Goal: Information Seeking & Learning: Find specific fact

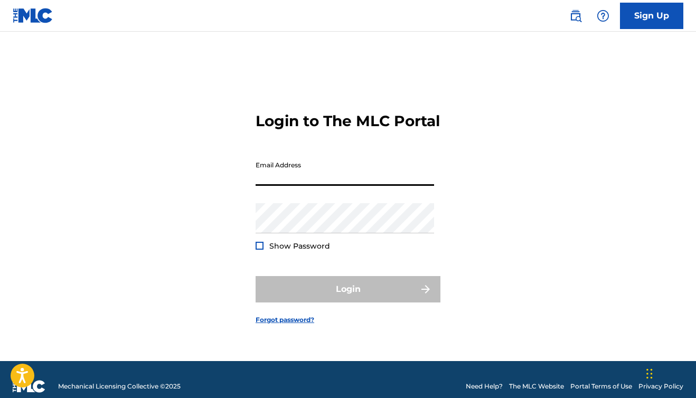
type input "[EMAIL_ADDRESS][DOMAIN_NAME]"
click at [348, 299] on button "Login" at bounding box center [348, 289] width 185 height 26
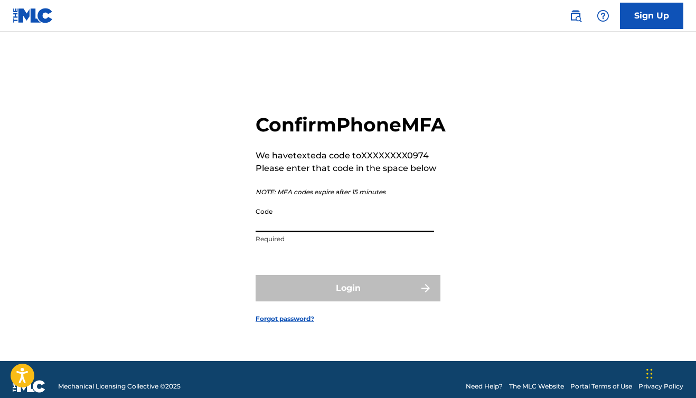
click at [388, 231] on input "Code" at bounding box center [345, 217] width 179 height 30
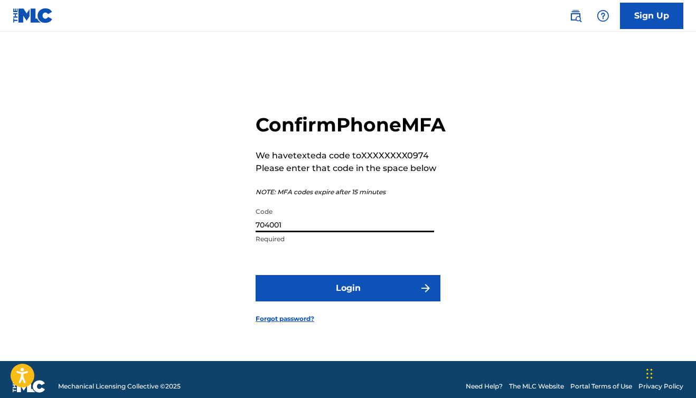
type input "704001"
click at [348, 300] on button "Login" at bounding box center [348, 288] width 185 height 26
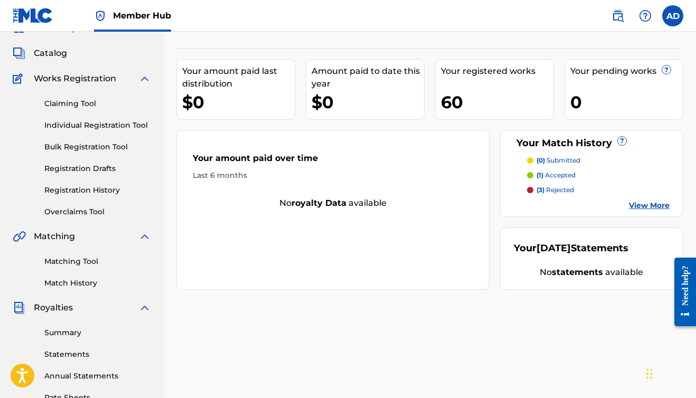
scroll to position [53, 0]
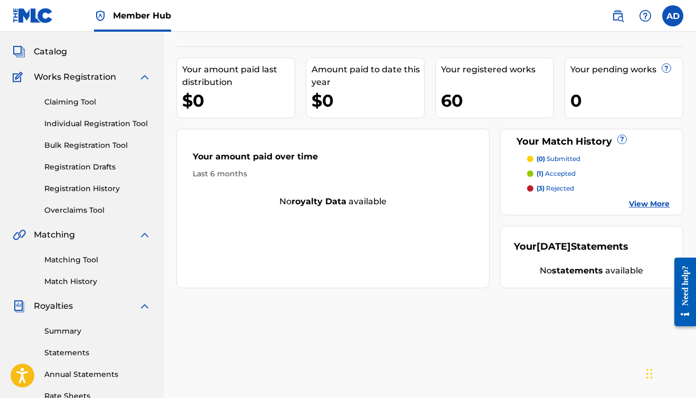
click at [641, 202] on link "View More" at bounding box center [649, 204] width 41 height 11
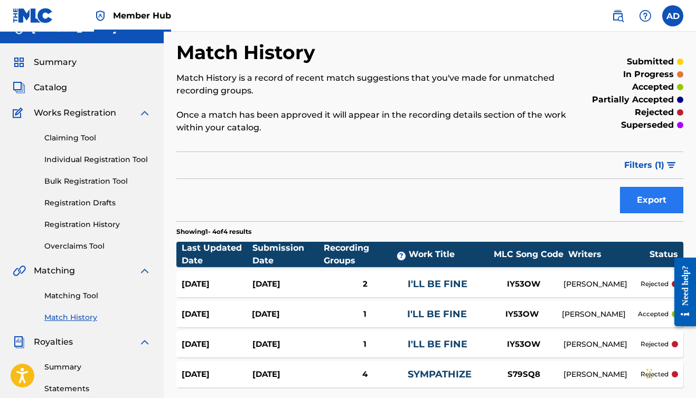
scroll to position [21, 0]
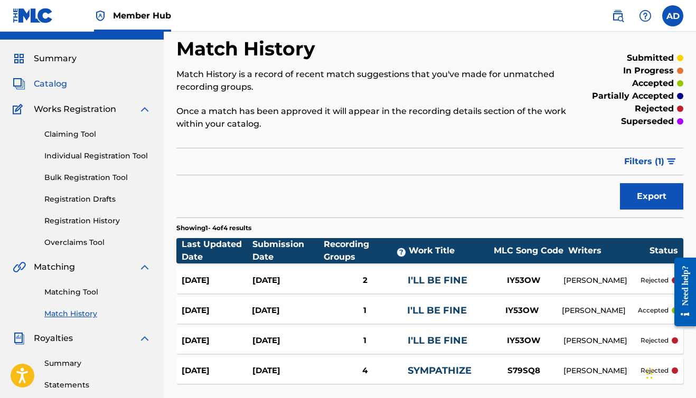
click at [38, 80] on span "Catalog" at bounding box center [50, 84] width 33 height 13
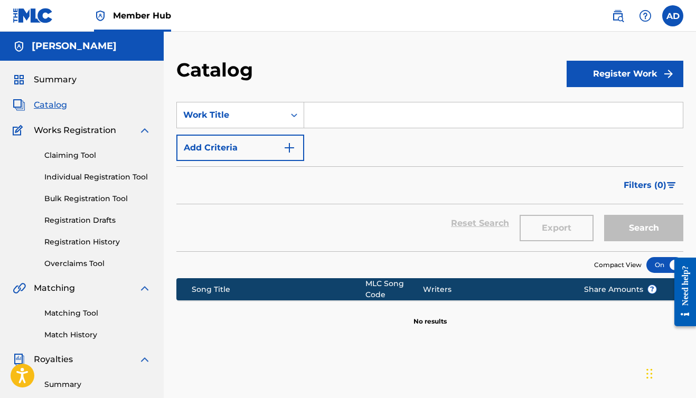
click at [51, 107] on span "Catalog" at bounding box center [50, 105] width 33 height 13
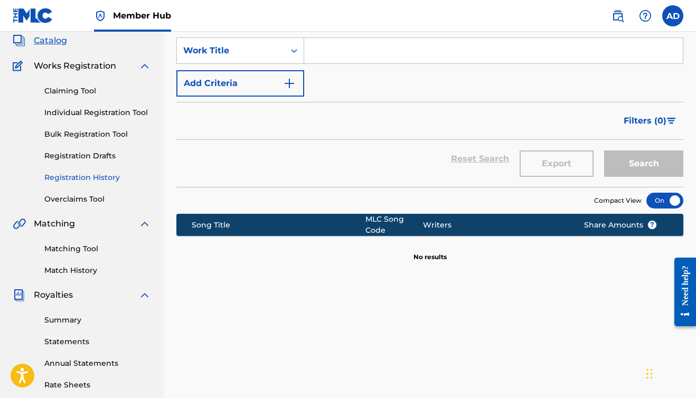
scroll to position [82, 0]
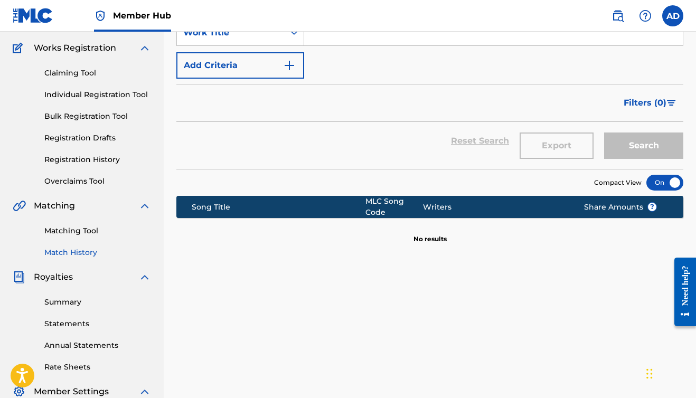
click at [69, 250] on link "Match History" at bounding box center [97, 252] width 107 height 11
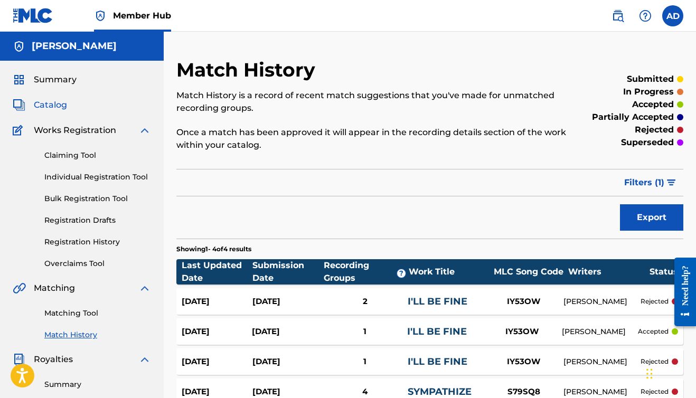
click at [58, 104] on span "Catalog" at bounding box center [50, 105] width 33 height 13
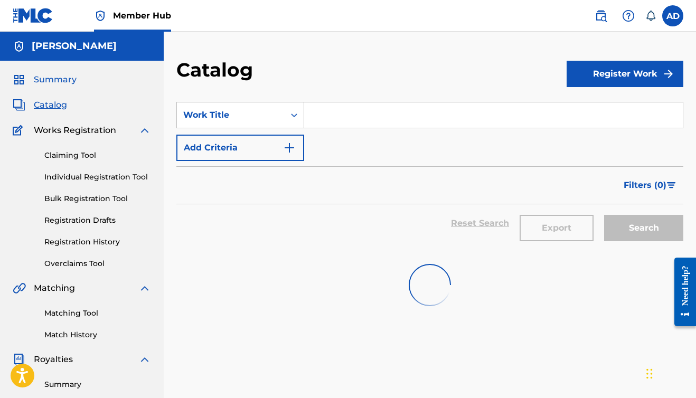
click at [60, 77] on span "Summary" at bounding box center [55, 79] width 43 height 13
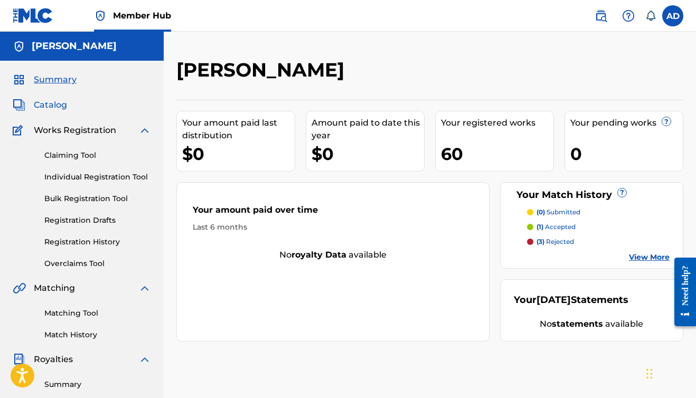
click at [54, 103] on span "Catalog" at bounding box center [50, 105] width 33 height 13
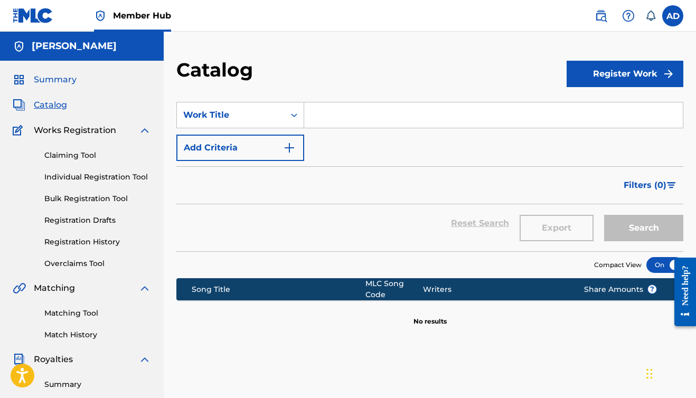
click at [67, 81] on span "Summary" at bounding box center [55, 79] width 43 height 13
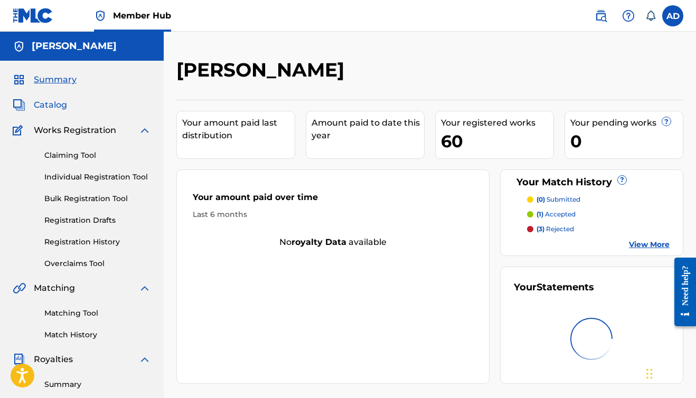
click at [38, 104] on span "Catalog" at bounding box center [50, 105] width 33 height 13
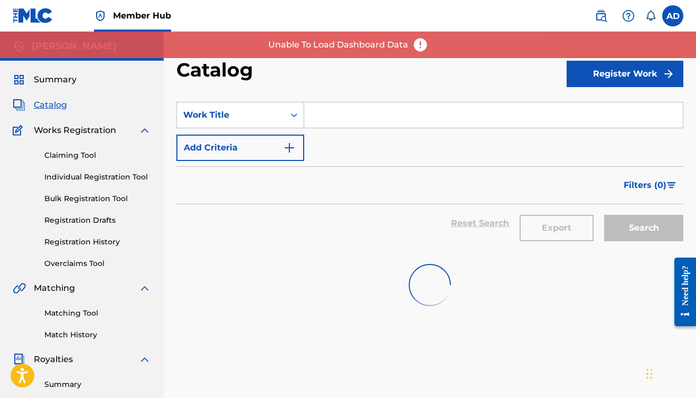
click at [418, 43] on img at bounding box center [421, 45] width 16 height 16
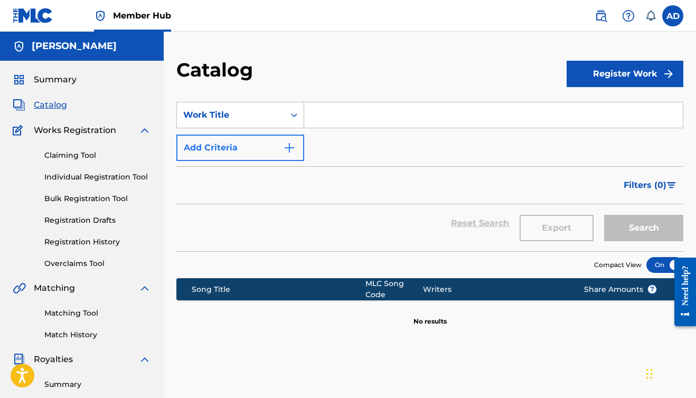
click at [289, 145] on img "Search Form" at bounding box center [289, 148] width 13 height 13
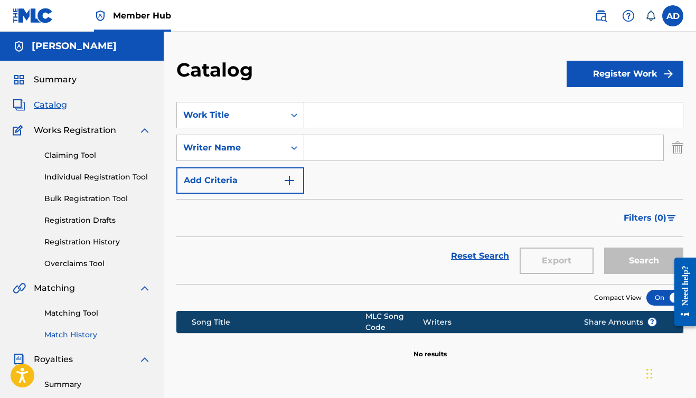
click at [66, 334] on link "Match History" at bounding box center [97, 335] width 107 height 11
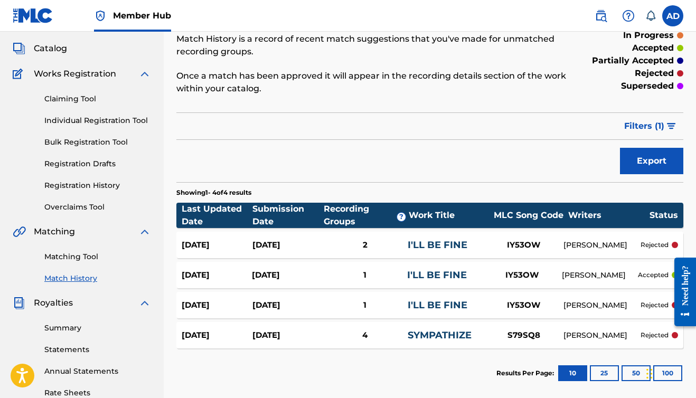
scroll to position [57, 0]
click at [69, 186] on link "Registration History" at bounding box center [97, 185] width 107 height 11
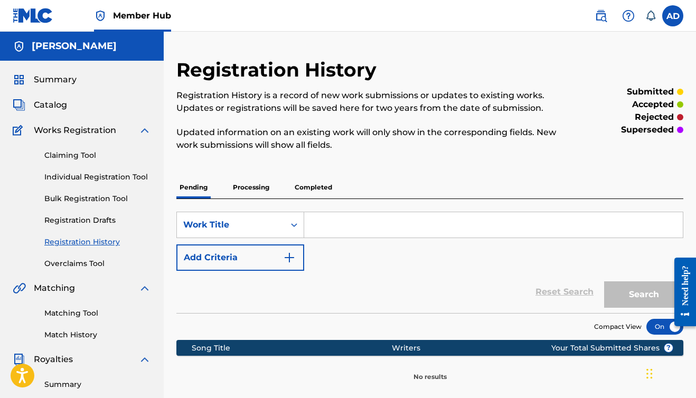
click at [313, 187] on p "Completed" at bounding box center [314, 188] width 44 height 22
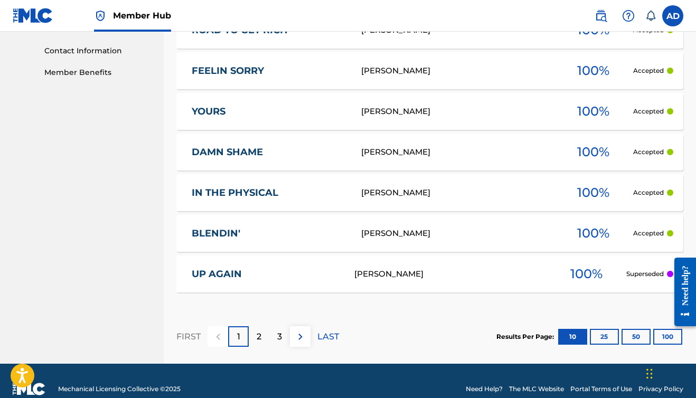
scroll to position [516, 0]
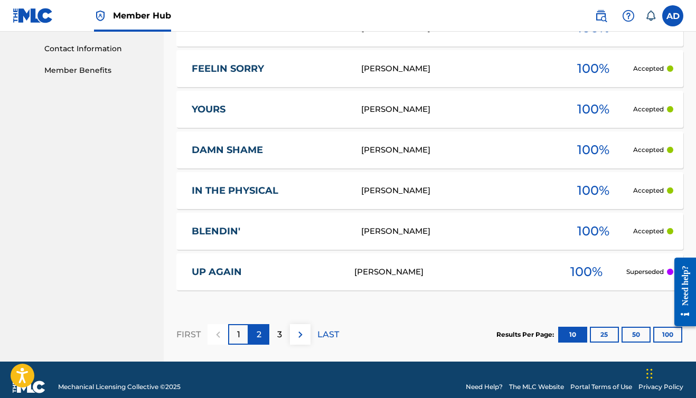
click at [262, 336] on div "2" at bounding box center [259, 334] width 21 height 21
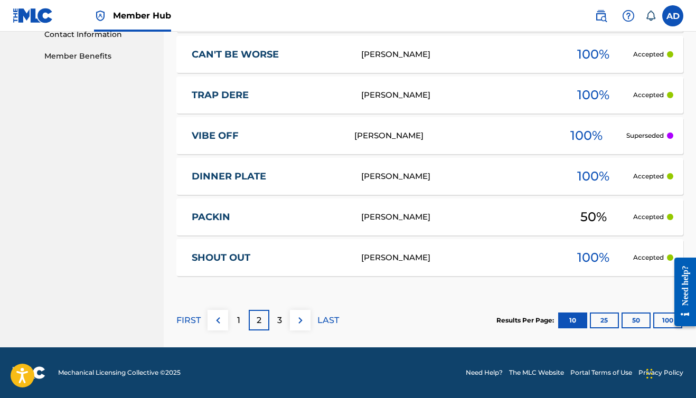
scroll to position [530, 0]
click at [282, 319] on div "3" at bounding box center [280, 320] width 21 height 21
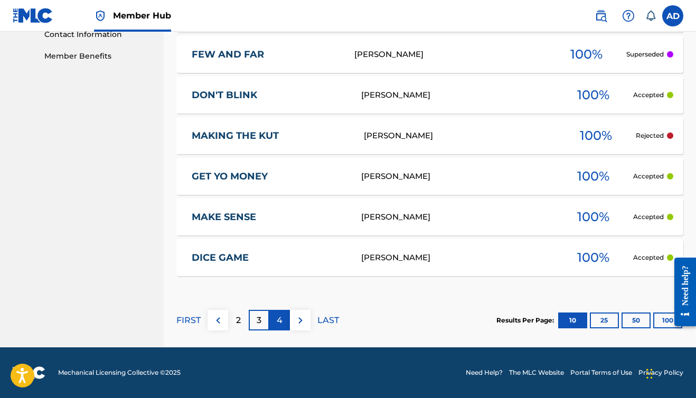
click at [281, 320] on p "4" at bounding box center [280, 320] width 6 height 13
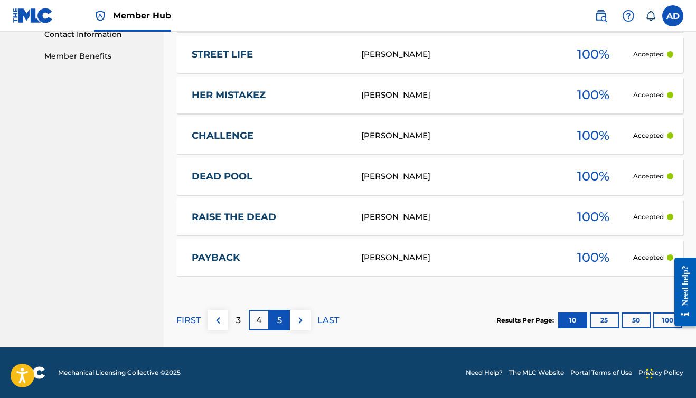
click at [281, 320] on p "5" at bounding box center [279, 320] width 5 height 13
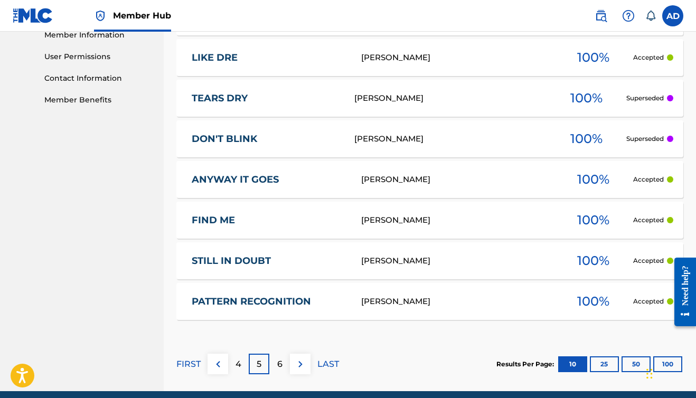
scroll to position [510, 0]
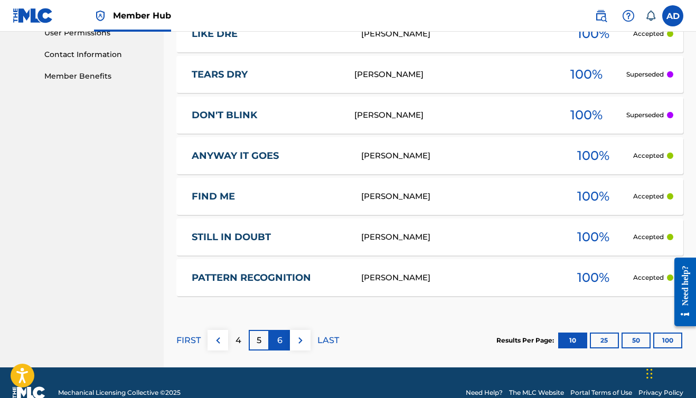
click at [281, 339] on p "6" at bounding box center [279, 341] width 5 height 13
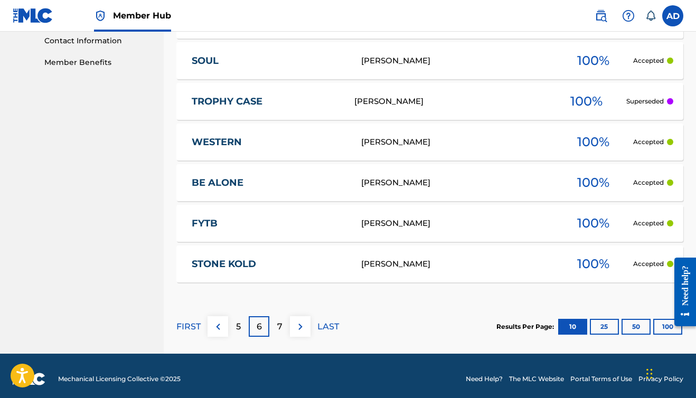
scroll to position [525, 0]
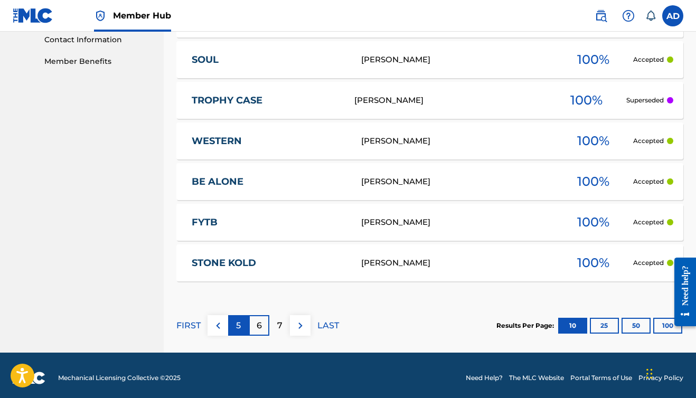
click at [241, 327] on p "5" at bounding box center [238, 326] width 5 height 13
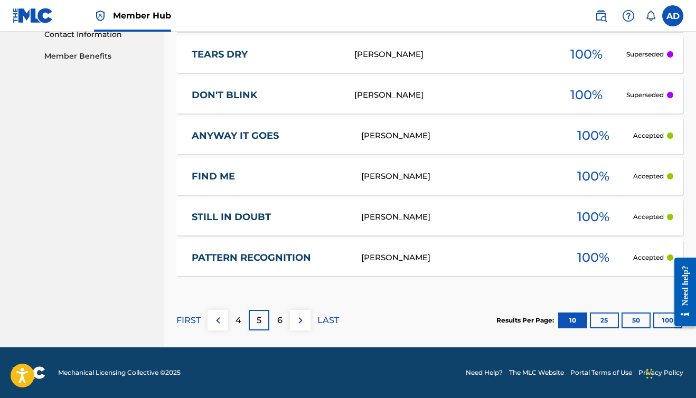
scroll to position [530, 0]
click at [296, 259] on link "PATTERN RECOGNITION" at bounding box center [269, 258] width 155 height 12
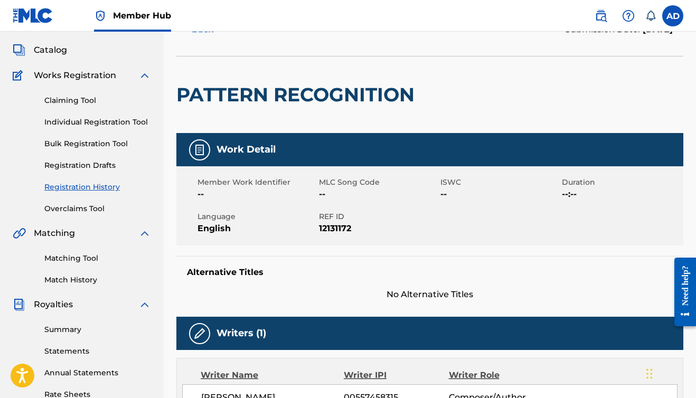
scroll to position [76, 0]
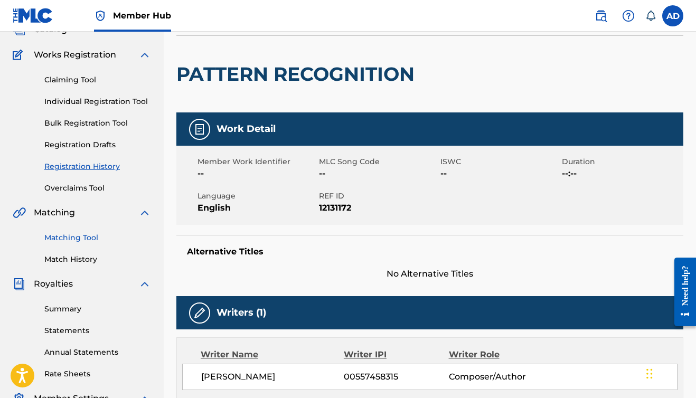
click at [60, 237] on link "Matching Tool" at bounding box center [97, 238] width 107 height 11
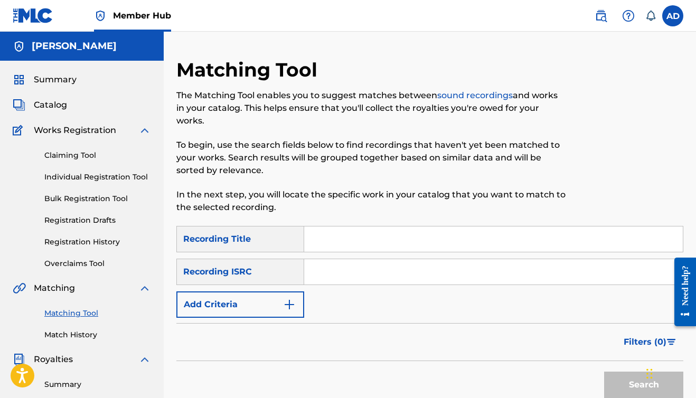
click at [320, 242] on input "Search Form" at bounding box center [493, 239] width 379 height 25
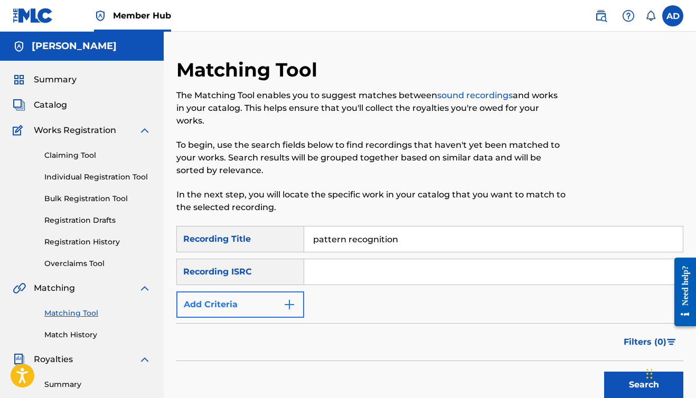
type input "pattern recognition"
click at [290, 296] on button "Add Criteria" at bounding box center [241, 305] width 128 height 26
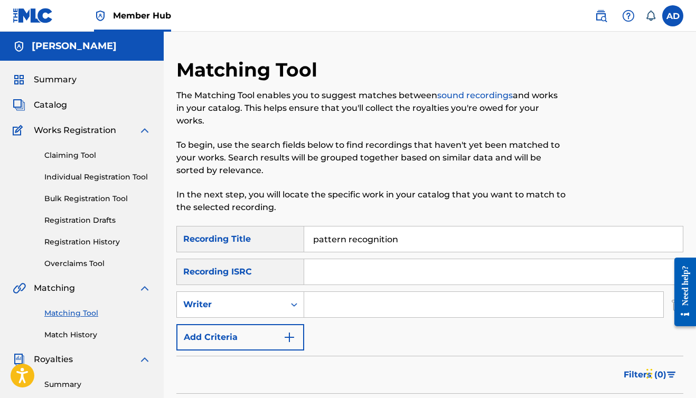
click at [326, 300] on input "Search Form" at bounding box center [483, 304] width 359 height 25
click at [276, 343] on button "Add Criteria" at bounding box center [241, 337] width 128 height 26
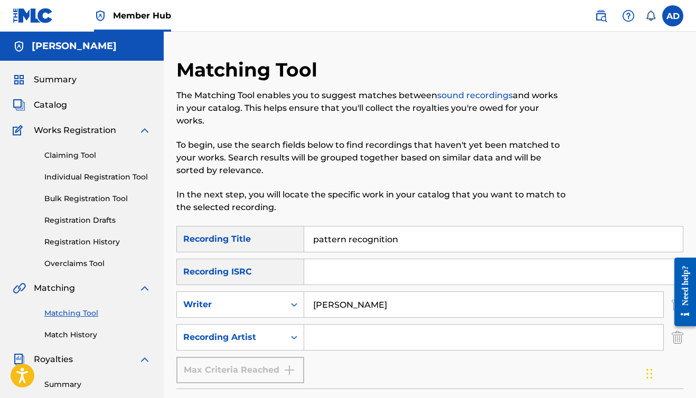
click at [365, 306] on input "Aaron doppie" at bounding box center [483, 304] width 359 height 25
type input "A"
click at [355, 336] on input "Search Form" at bounding box center [483, 337] width 359 height 25
type input "a-wax"
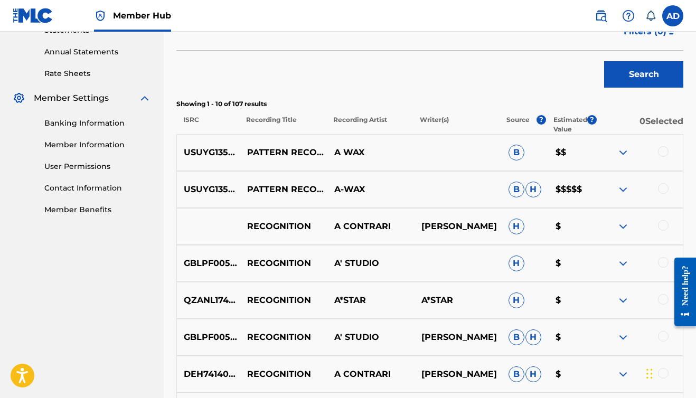
scroll to position [378, 0]
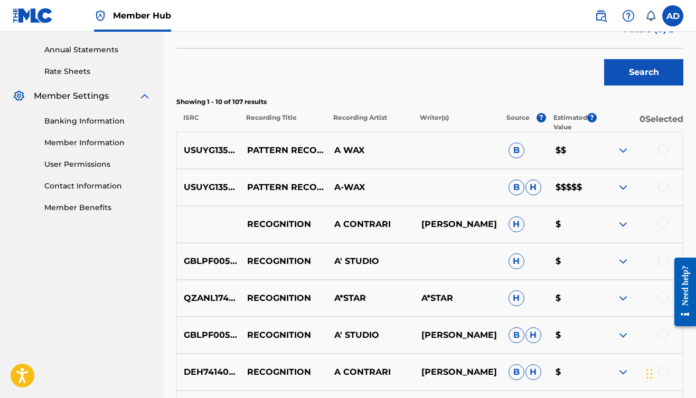
click at [662, 187] on div at bounding box center [663, 186] width 11 height 11
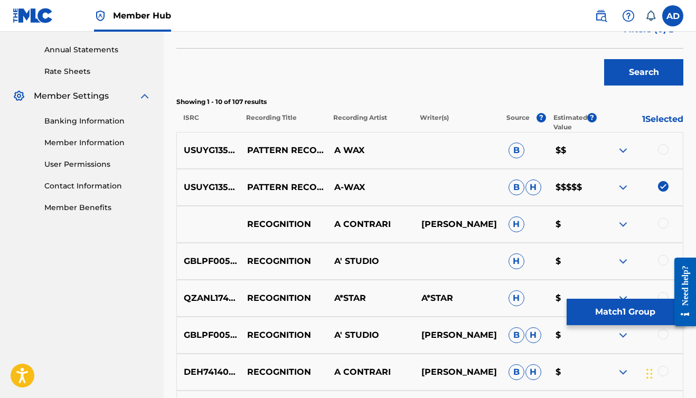
click at [663, 149] on div at bounding box center [663, 149] width 11 height 11
click at [611, 315] on button "Match 2 Groups" at bounding box center [625, 312] width 117 height 26
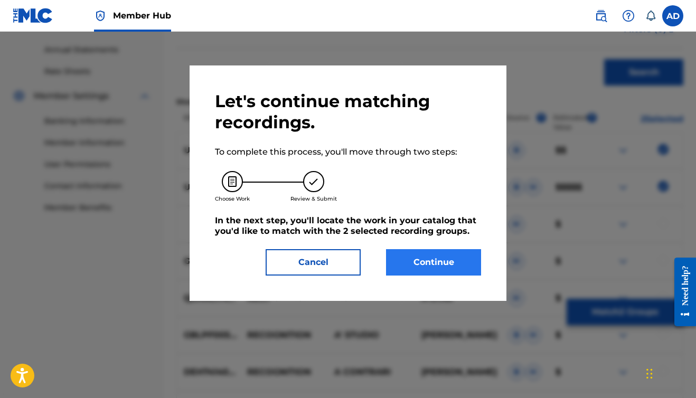
click at [448, 267] on button "Continue" at bounding box center [433, 262] width 95 height 26
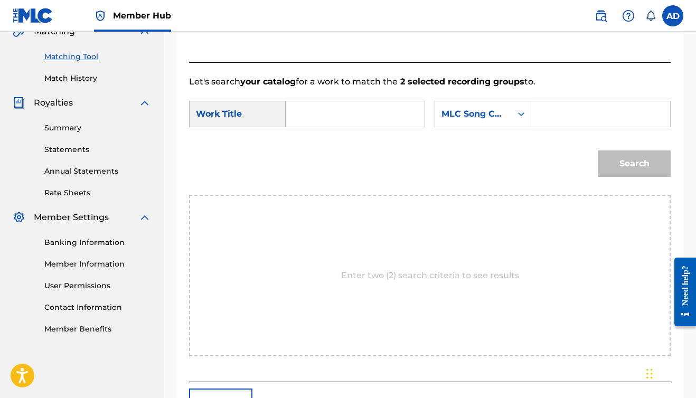
click at [316, 112] on input "Search Form" at bounding box center [355, 113] width 121 height 25
type input "Pattern Recognition"
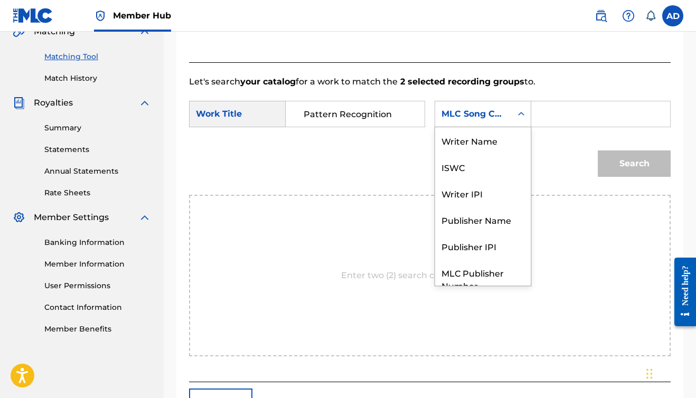
click at [512, 124] on div "Search Form" at bounding box center [521, 114] width 19 height 19
click at [435, 154] on div "Writer Name" at bounding box center [483, 141] width 96 height 26
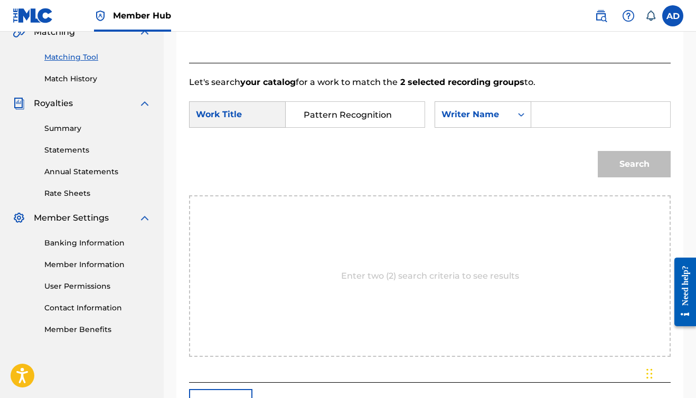
click at [541, 127] on input "Search Form" at bounding box center [601, 114] width 121 height 25
click at [611, 178] on button "Search" at bounding box center [634, 164] width 73 height 26
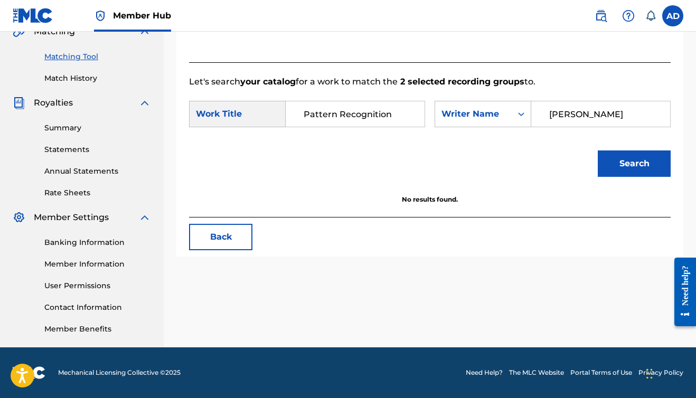
scroll to position [257, 0]
click at [541, 127] on input "Aaron doppie" at bounding box center [601, 113] width 121 height 25
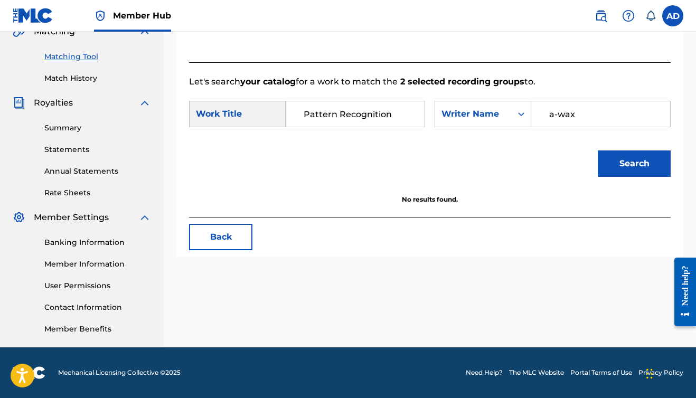
type input "a-wax"
click at [635, 177] on button "Search" at bounding box center [634, 164] width 73 height 26
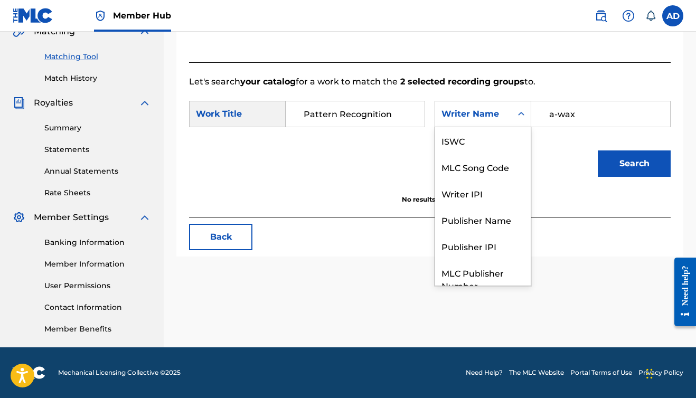
click at [435, 124] on div "Writer Name" at bounding box center [473, 114] width 77 height 20
click at [435, 154] on div "ISWC" at bounding box center [483, 140] width 96 height 26
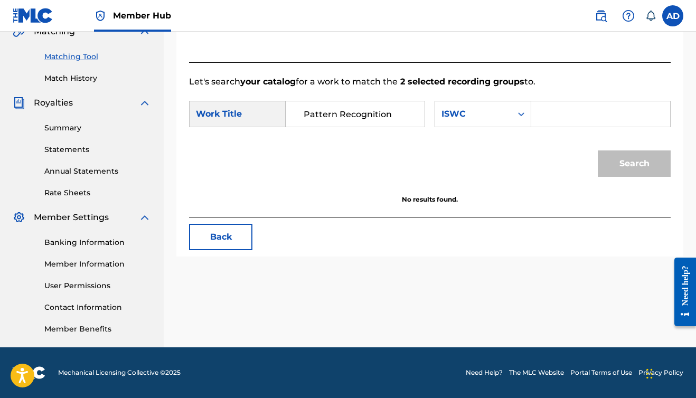
click at [541, 127] on input "Search Form" at bounding box center [601, 113] width 121 height 25
click at [615, 177] on button "Search" at bounding box center [634, 164] width 73 height 26
click at [614, 177] on button "Search" at bounding box center [634, 164] width 73 height 26
click at [541, 127] on input "t-310941242-8" at bounding box center [601, 113] width 121 height 25
type input "T-310941242-8"
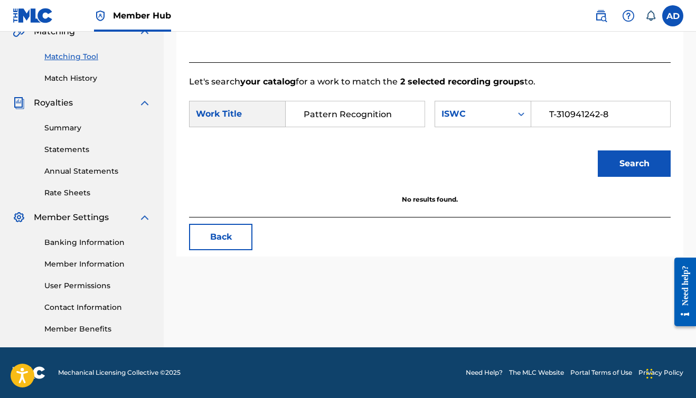
click at [635, 177] on button "Search" at bounding box center [634, 164] width 73 height 26
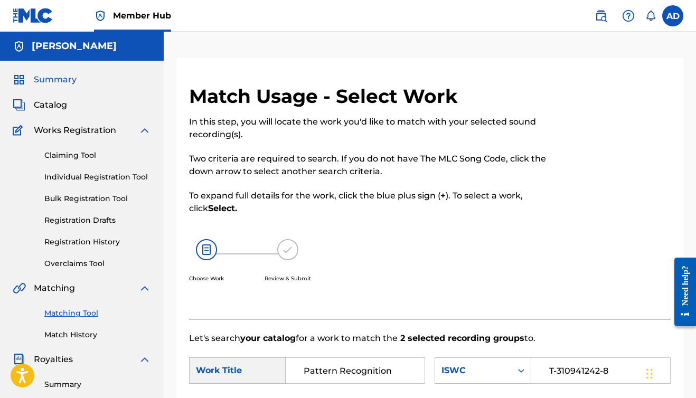
click at [46, 74] on span "Summary" at bounding box center [55, 79] width 43 height 13
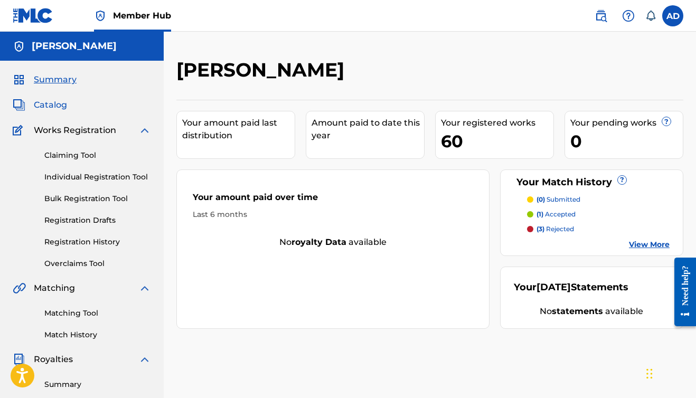
click at [50, 101] on span "Catalog" at bounding box center [50, 105] width 33 height 13
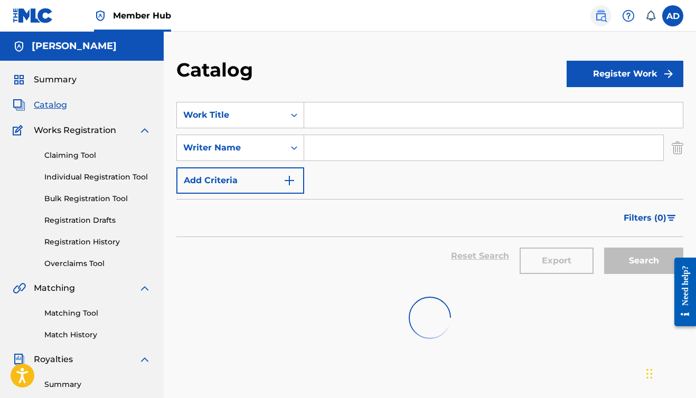
click at [598, 15] on img at bounding box center [601, 16] width 13 height 13
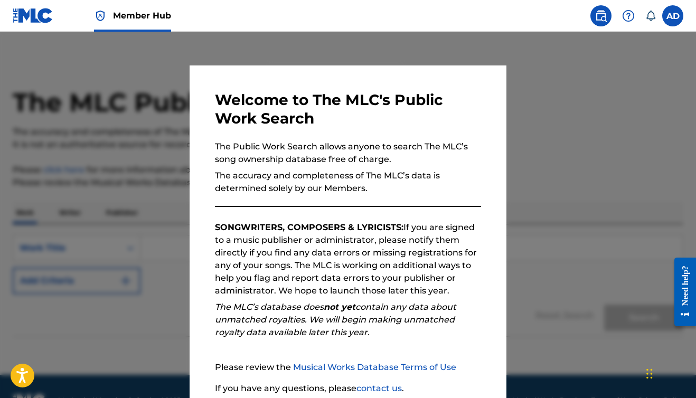
click at [598, 15] on img at bounding box center [601, 16] width 13 height 13
click at [670, 14] on label at bounding box center [673, 15] width 21 height 21
click at [673, 16] on input "AD Aaron Doppie waxfase@gmail.com Notification Preferences Profile Log out" at bounding box center [673, 16] width 0 height 0
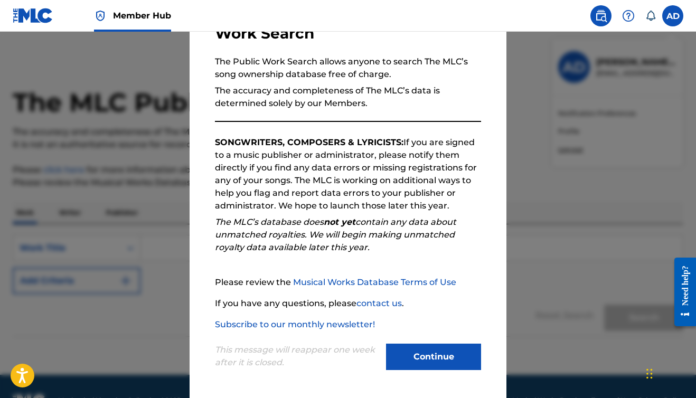
scroll to position [85, 0]
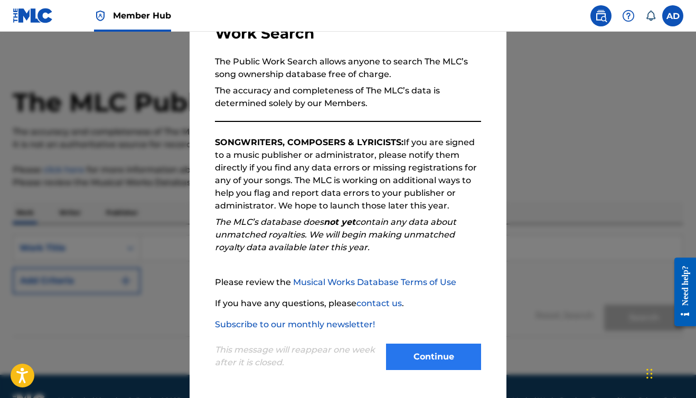
click at [435, 348] on button "Continue" at bounding box center [433, 357] width 95 height 26
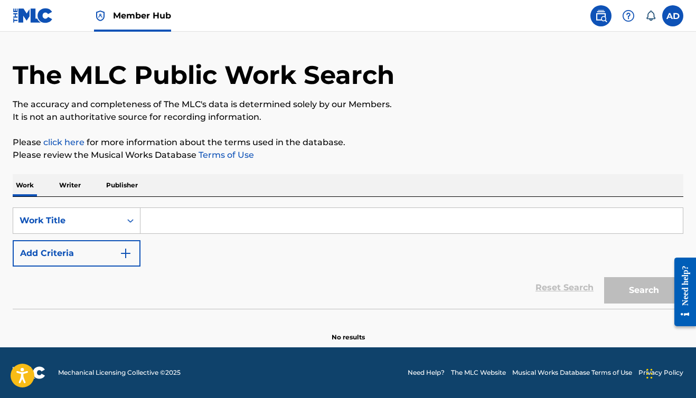
scroll to position [27, 0]
click at [116, 191] on p "Publisher" at bounding box center [122, 185] width 38 height 22
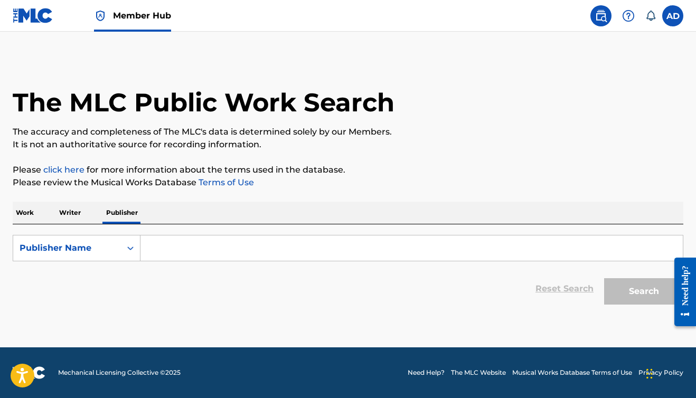
click at [62, 213] on p "Writer" at bounding box center [70, 213] width 28 height 22
click at [113, 243] on div "Writer Name" at bounding box center [67, 248] width 95 height 13
click at [111, 248] on div "Writer Name" at bounding box center [67, 248] width 95 height 13
click at [26, 213] on p "Work" at bounding box center [25, 213] width 24 height 22
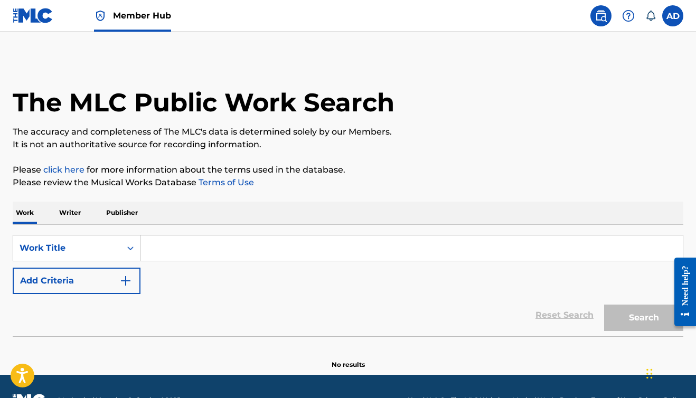
click at [82, 211] on p "Writer" at bounding box center [70, 213] width 28 height 22
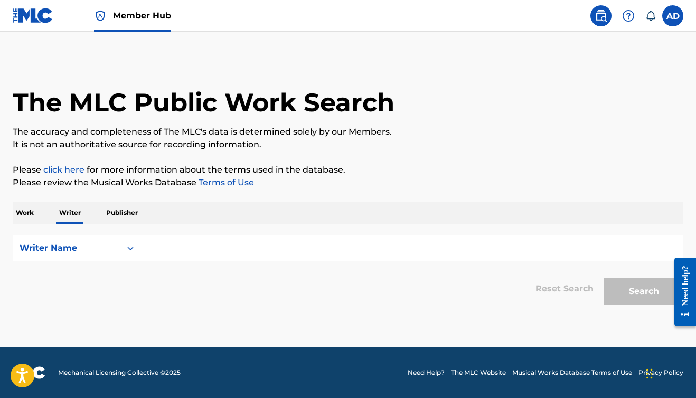
click at [191, 248] on input "Search Form" at bounding box center [412, 248] width 543 height 25
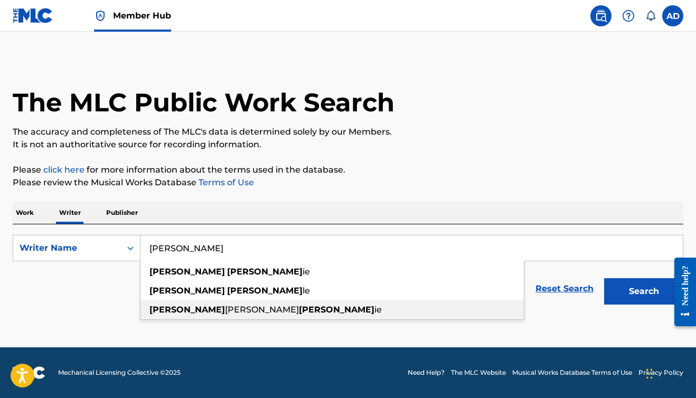
click at [169, 308] on strong "aaron" at bounding box center [188, 310] width 76 height 10
type input "aaron scott doppie"
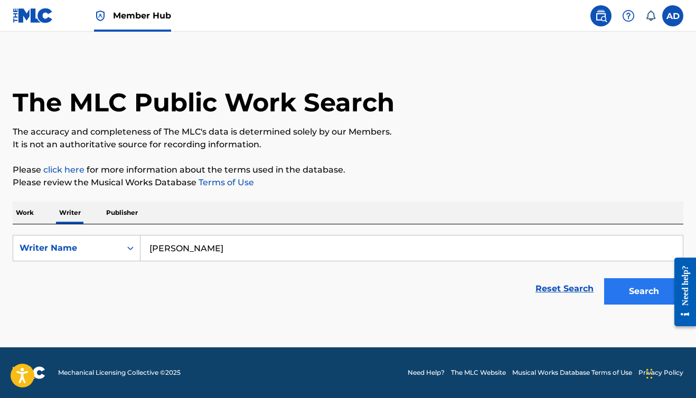
click at [608, 295] on button "Search" at bounding box center [644, 291] width 79 height 26
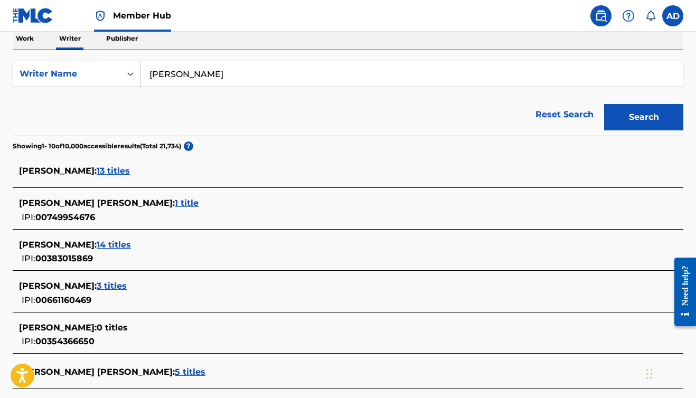
scroll to position [183, 0]
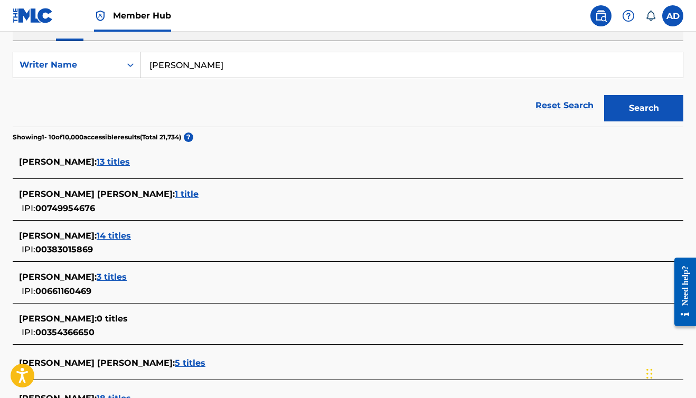
click at [130, 159] on span "13 titles" at bounding box center [113, 162] width 33 height 10
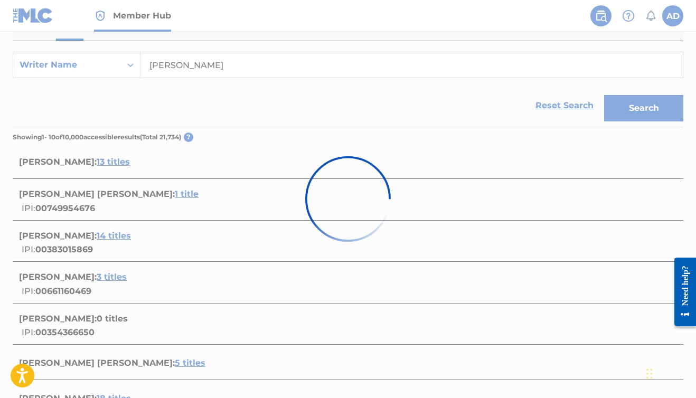
scroll to position [27, 0]
